Goal: Information Seeking & Learning: Learn about a topic

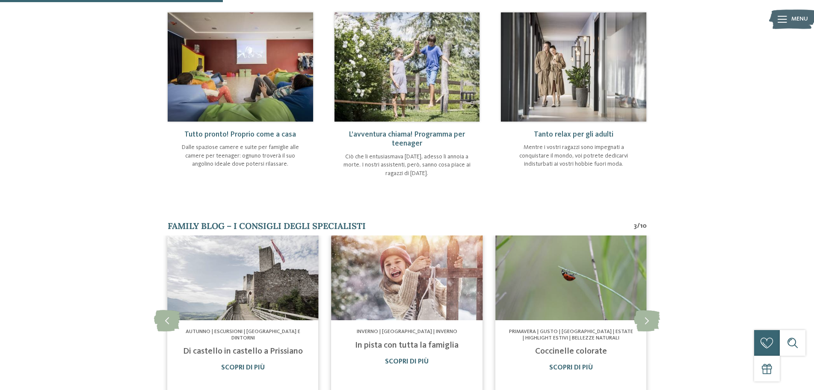
scroll to position [385, 0]
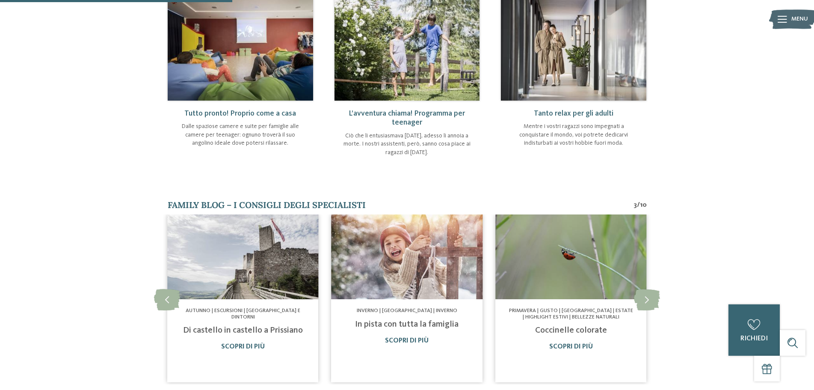
click at [412, 122] on span "L’avventura chiama! Programma per teenager" at bounding box center [407, 117] width 116 height 17
drag, startPoint x: 412, startPoint y: 146, endPoint x: 412, endPoint y: 151, distance: 5.1
click at [412, 151] on p "Ciò che li entusiasmava [DATE], adesso li annoia a morte. I nostri assistenti, …" at bounding box center [407, 144] width 128 height 25
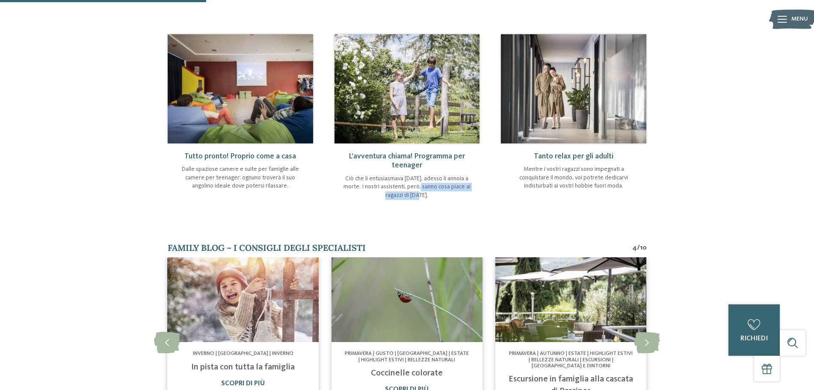
click at [413, 112] on img at bounding box center [406, 88] width 145 height 109
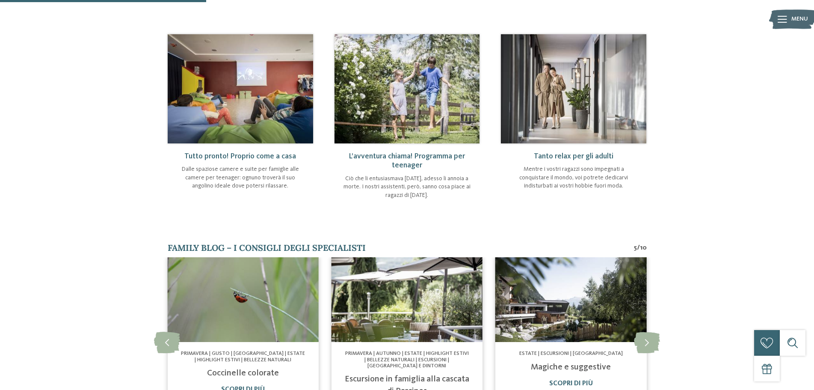
click at [421, 157] on span "L’avventura chiama! Programma per teenager" at bounding box center [407, 160] width 116 height 17
click at [402, 164] on span "L’avventura chiama! Programma per teenager" at bounding box center [407, 160] width 116 height 17
click at [394, 154] on span "L’avventura chiama! Programma per teenager" at bounding box center [407, 160] width 116 height 17
click at [400, 121] on img at bounding box center [406, 88] width 145 height 109
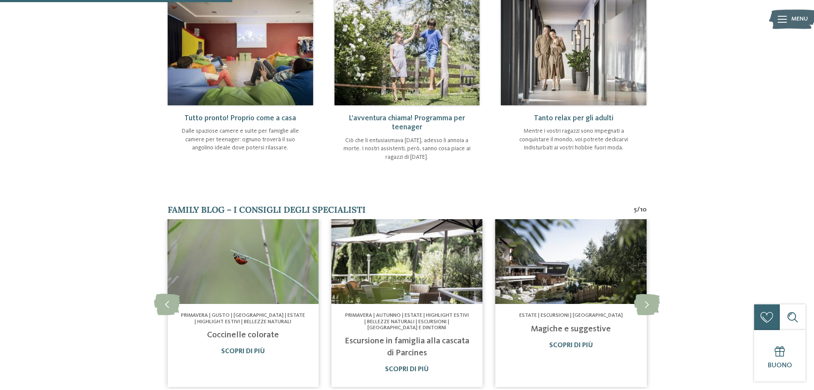
scroll to position [385, 0]
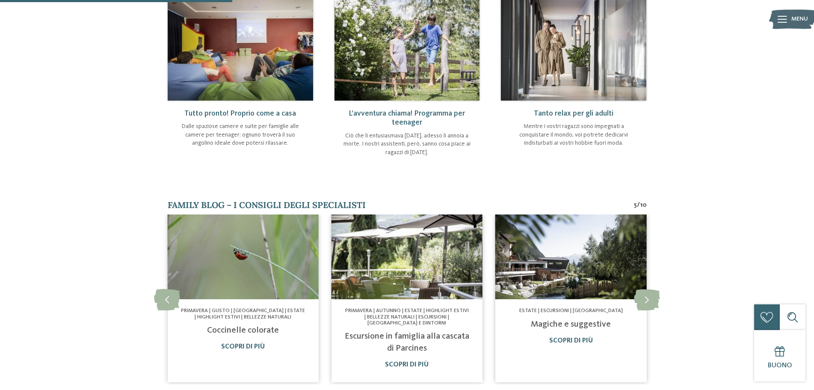
click at [413, 155] on p "Ciò che li entusiasmava [DATE], adesso li annoia a morte. I nostri assistenti, …" at bounding box center [407, 144] width 128 height 25
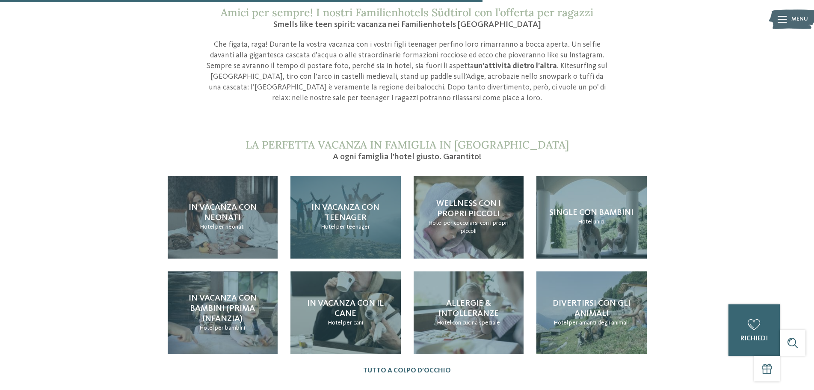
scroll to position [813, 0]
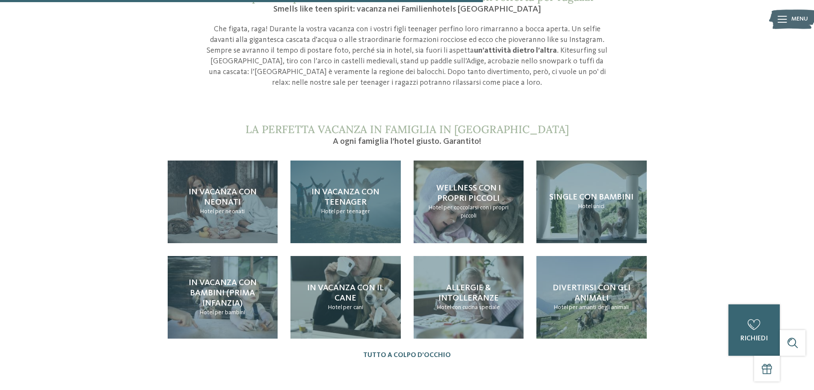
click at [364, 198] on span "In vacanza con teenager" at bounding box center [345, 197] width 68 height 19
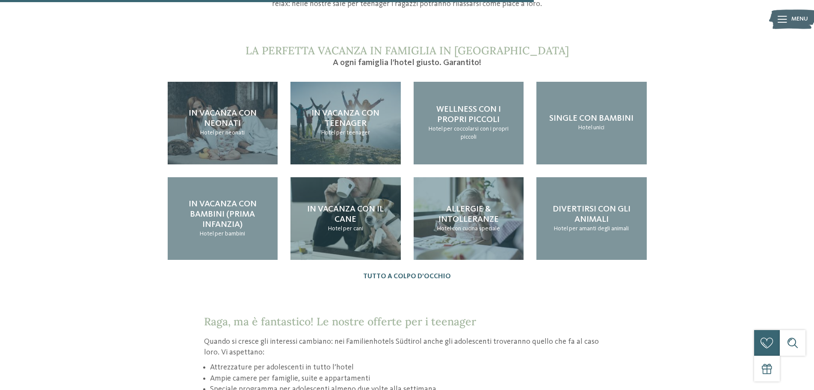
scroll to position [898, 0]
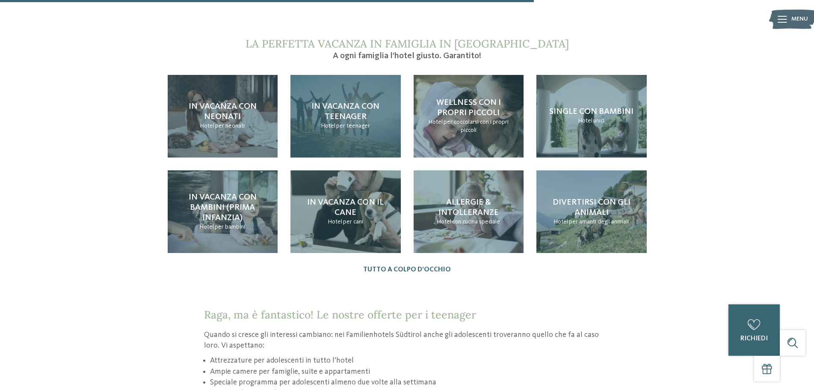
click at [347, 119] on span "In vacanza con teenager" at bounding box center [345, 111] width 68 height 19
